Goal: Transaction & Acquisition: Download file/media

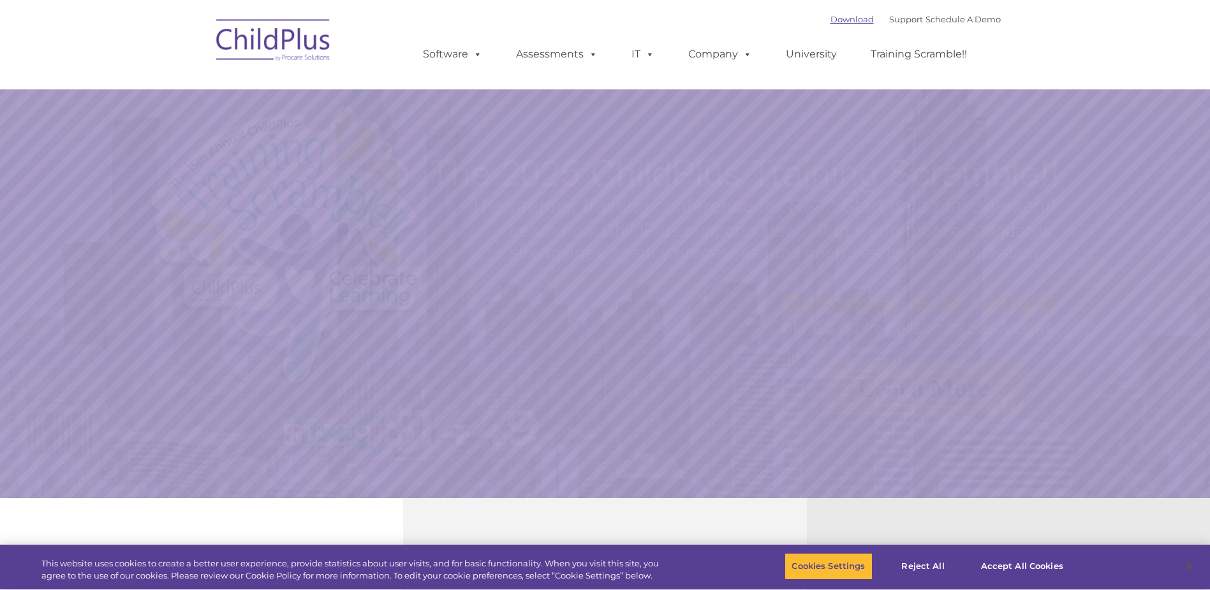
select select "MEDIUM"
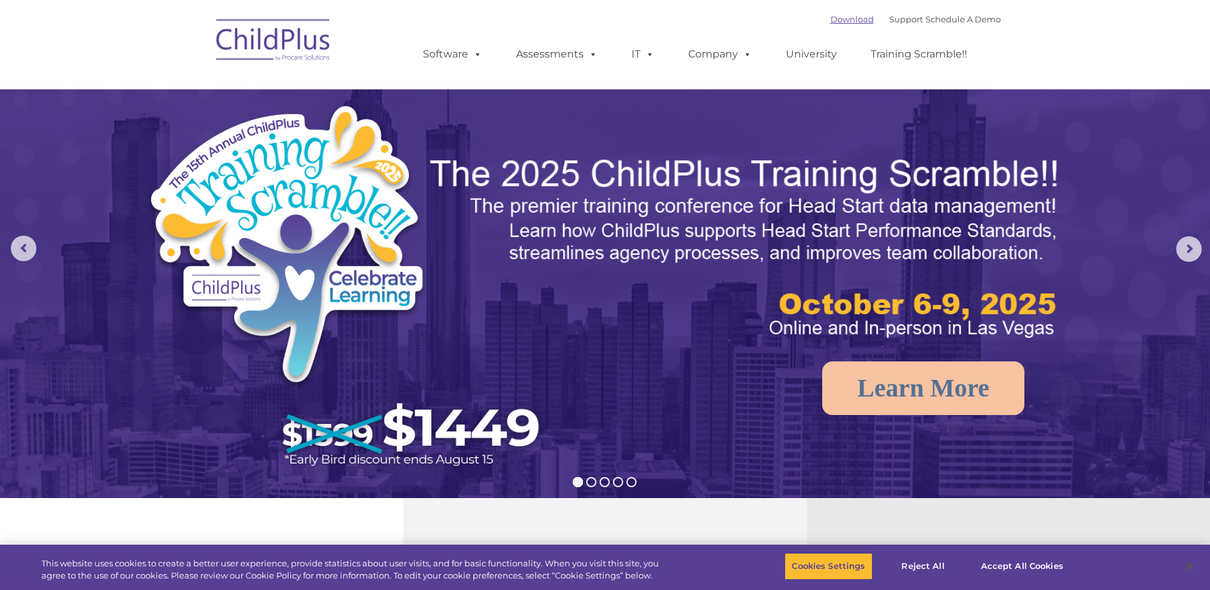
click at [838, 21] on link "Download" at bounding box center [852, 19] width 43 height 10
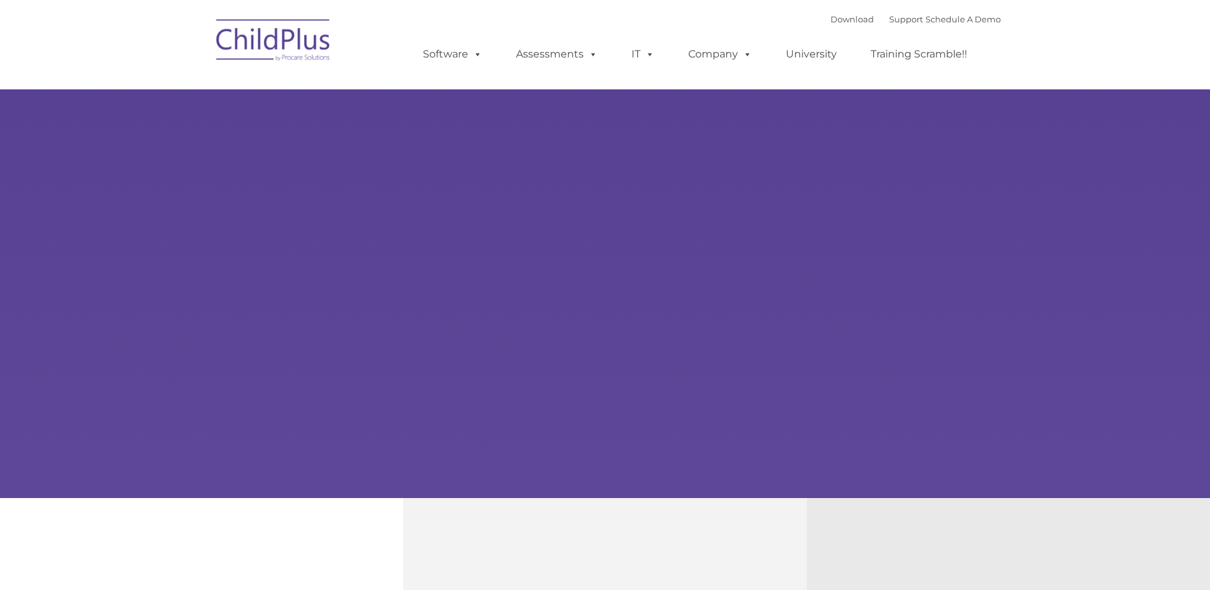
type input ""
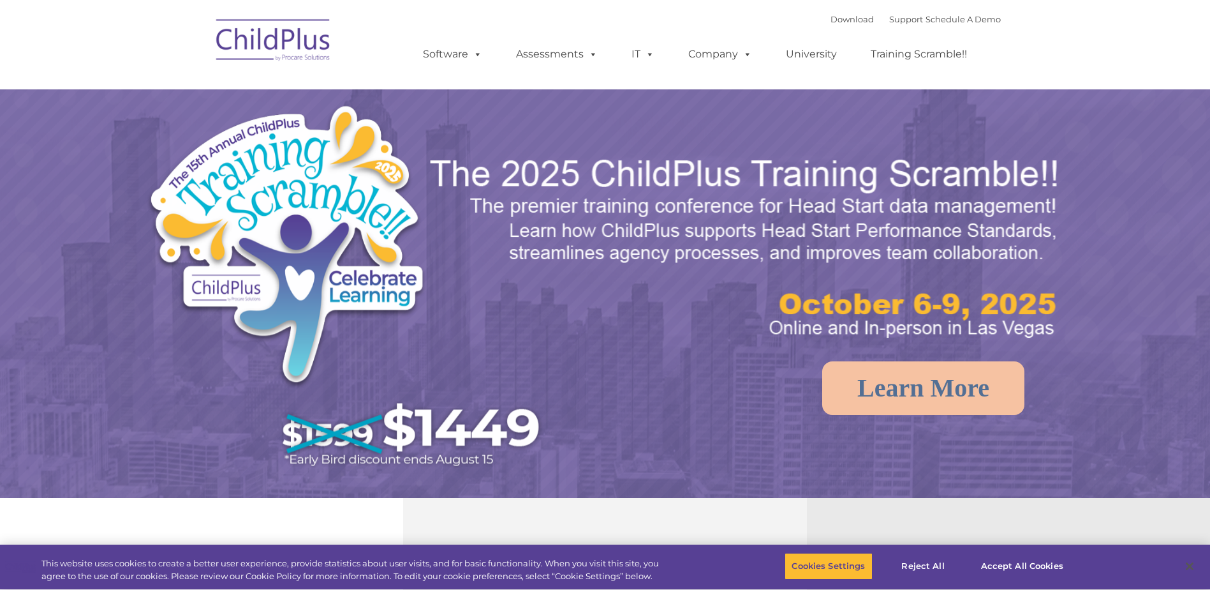
select select "MEDIUM"
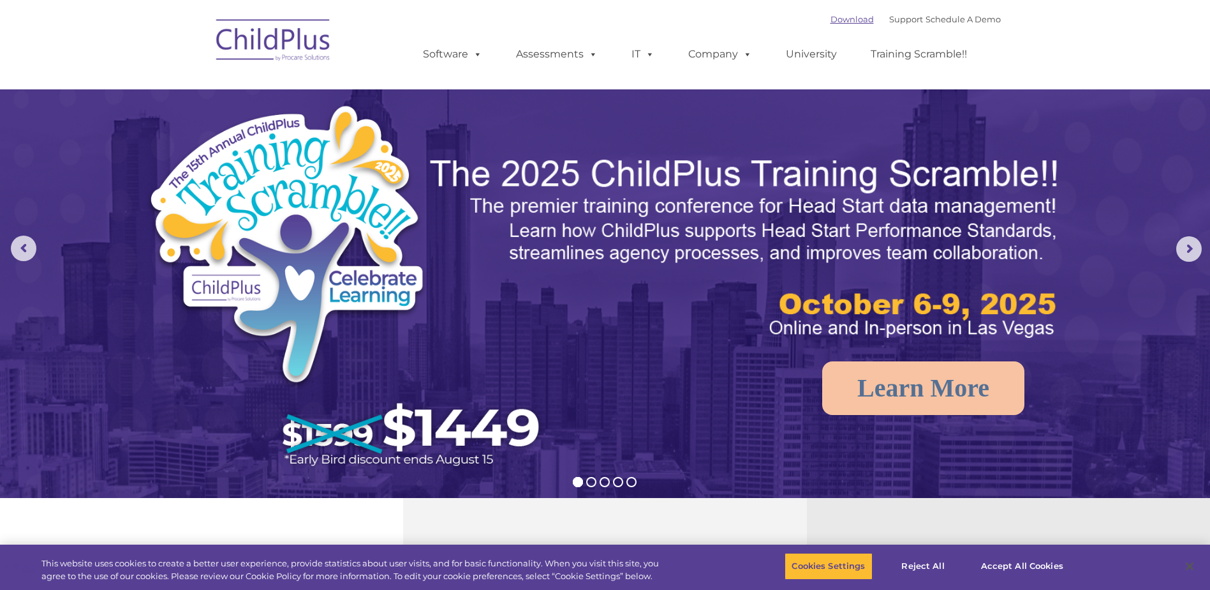
click at [843, 22] on link "Download" at bounding box center [852, 19] width 43 height 10
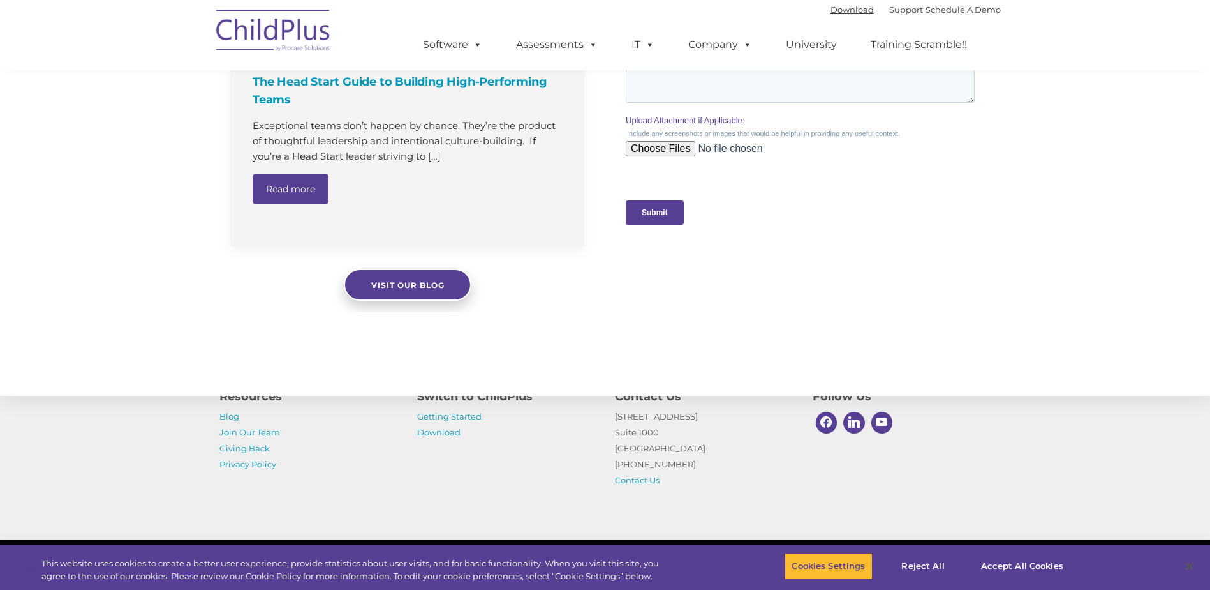
scroll to position [1274, 0]
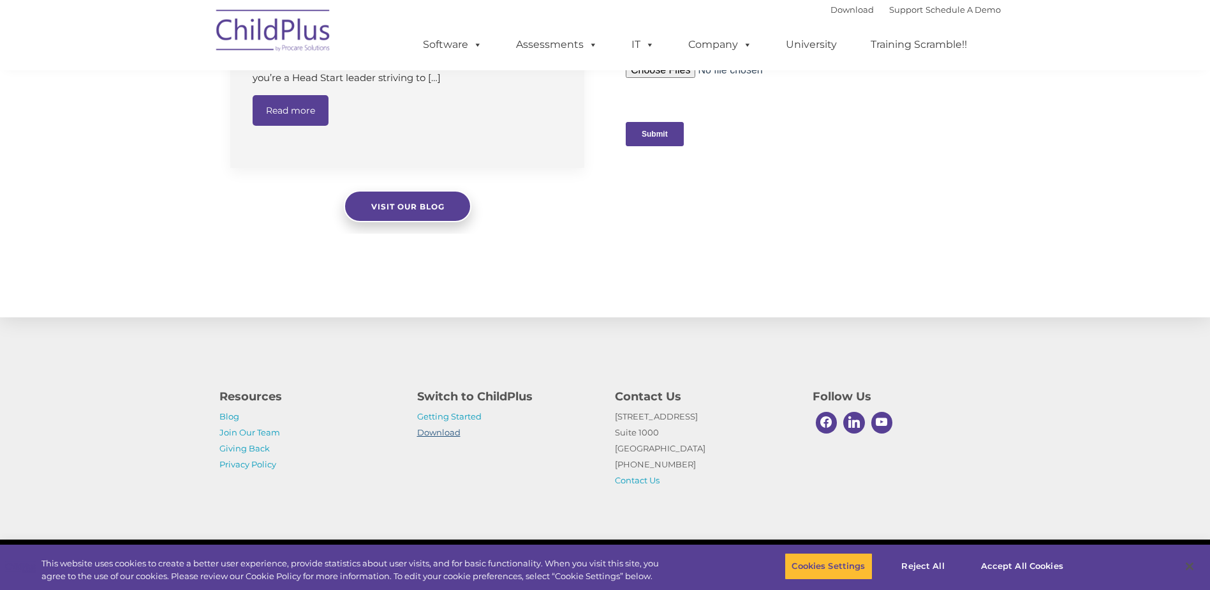
click at [445, 433] on link "Download" at bounding box center [438, 432] width 43 height 10
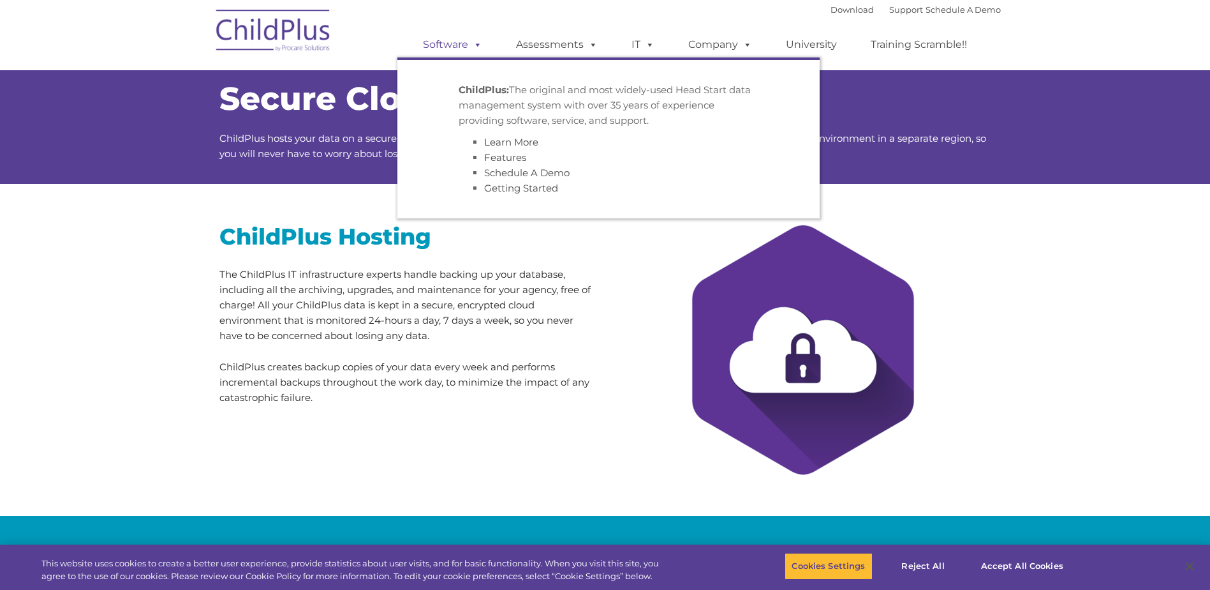
click at [471, 43] on span at bounding box center [475, 44] width 14 height 12
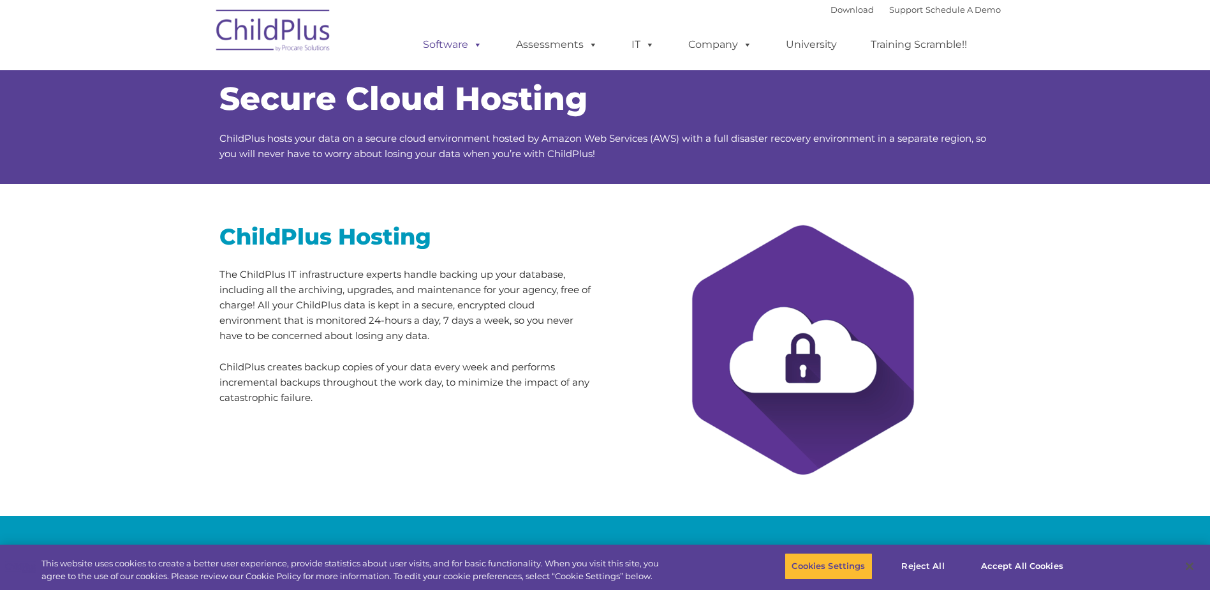
click at [469, 43] on span at bounding box center [475, 44] width 14 height 12
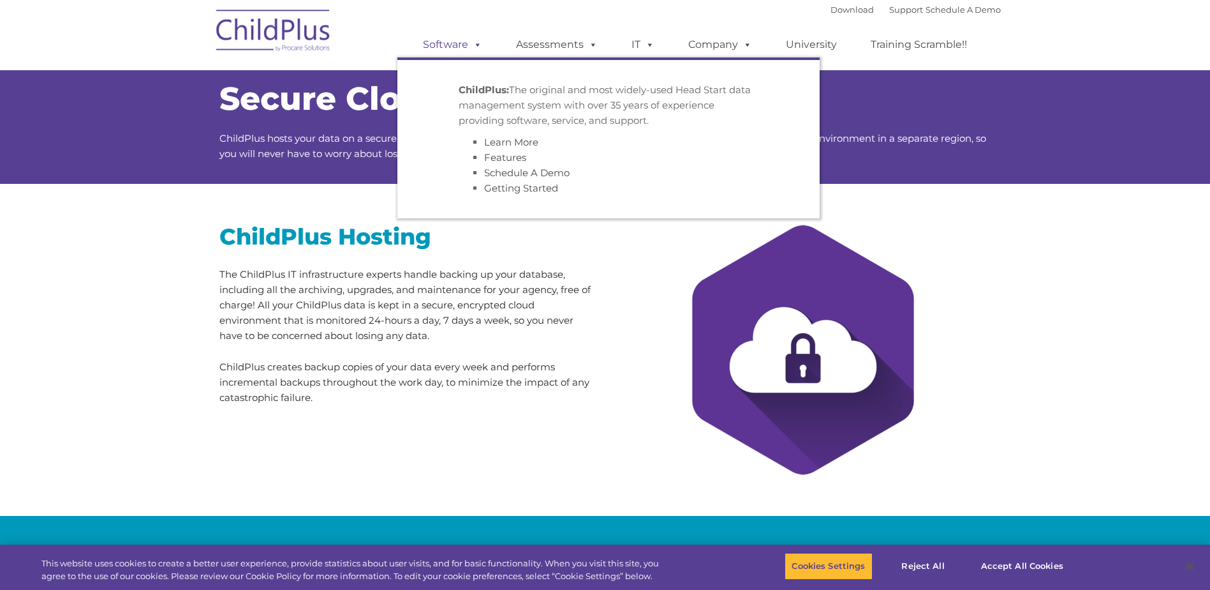
click at [457, 40] on link "Software" at bounding box center [452, 45] width 85 height 26
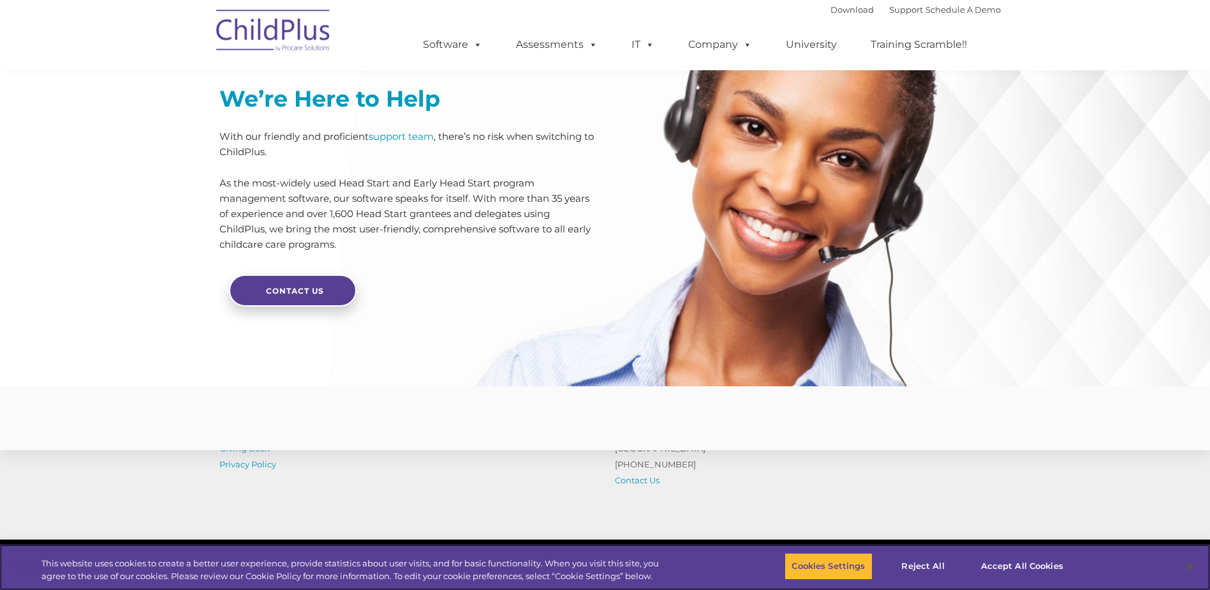
scroll to position [3003, 0]
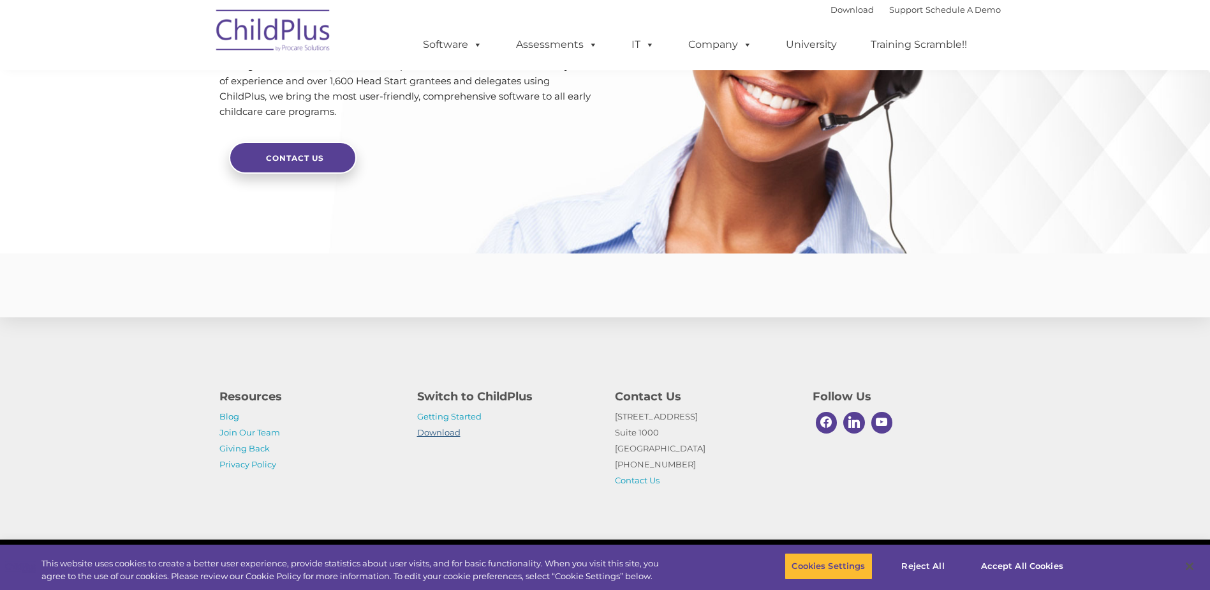
click at [450, 431] on link "Download" at bounding box center [438, 432] width 43 height 10
